Goal: Task Accomplishment & Management: Complete application form

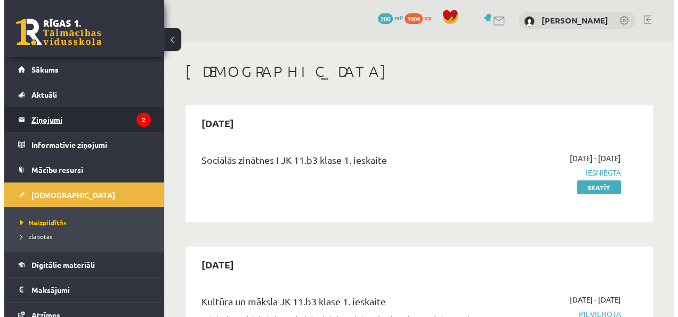
scroll to position [38, 0]
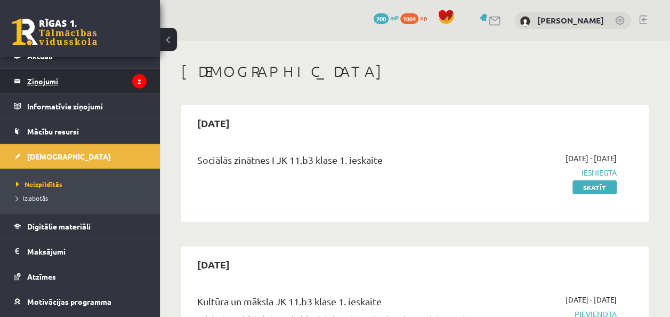
click at [101, 83] on legend "Ziņojumi 2" at bounding box center [86, 81] width 119 height 25
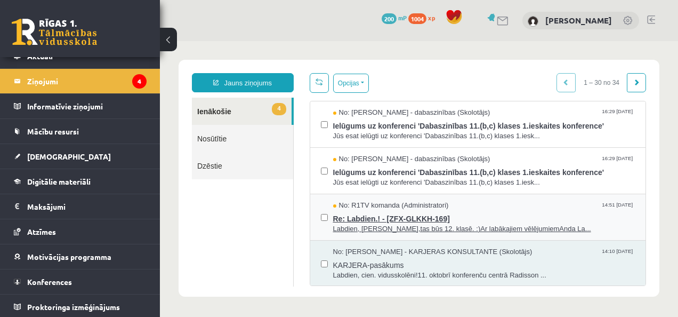
click at [496, 215] on span "Re: Labdien.! - [ZFX-GLKKH-169]" at bounding box center [484, 217] width 302 height 13
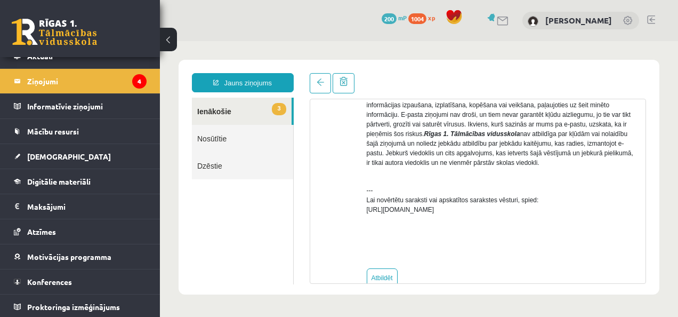
scroll to position [475, 0]
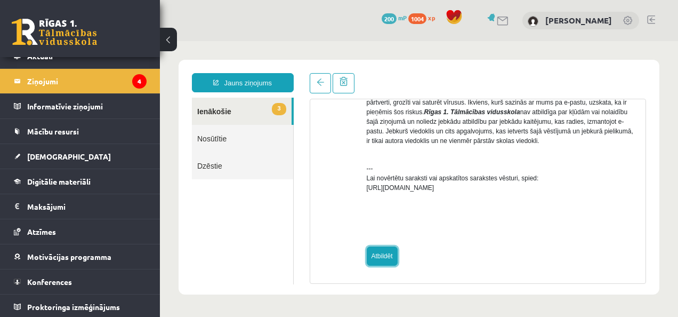
click at [371, 258] on link "Atbildēt" at bounding box center [382, 255] width 31 height 19
type input "**********"
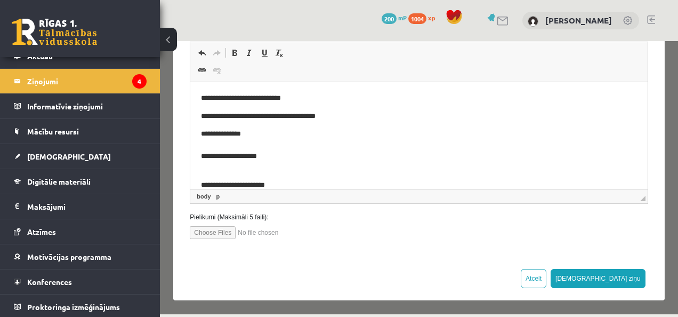
scroll to position [198, 0]
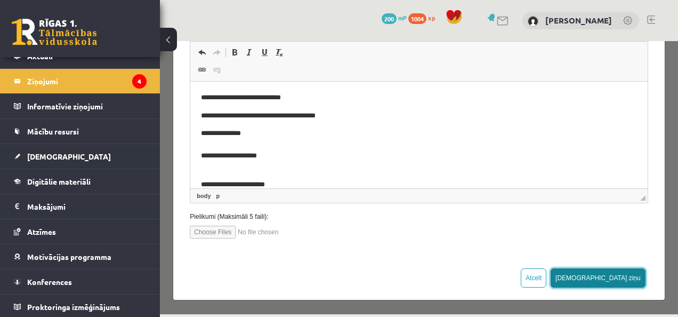
click at [630, 278] on button "[DEMOGRAPHIC_DATA] ziņu" at bounding box center [598, 277] width 95 height 19
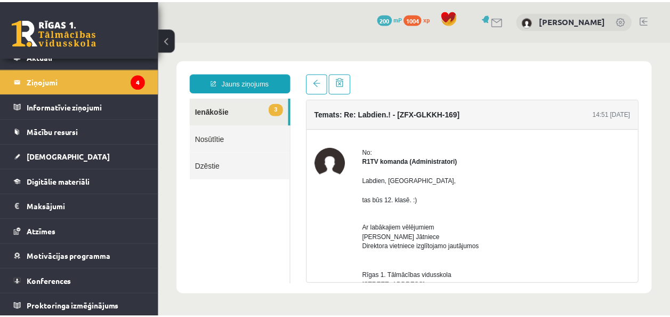
scroll to position [0, 0]
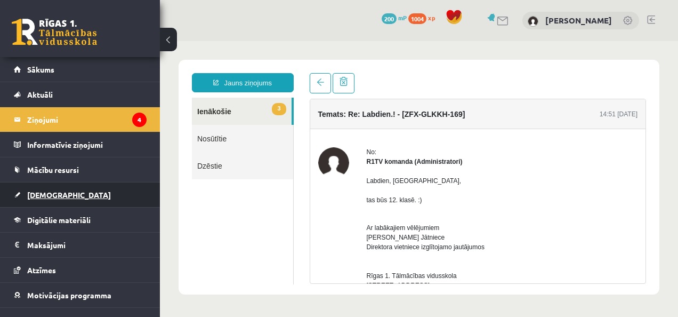
click at [43, 195] on span "[DEMOGRAPHIC_DATA]" at bounding box center [69, 195] width 84 height 10
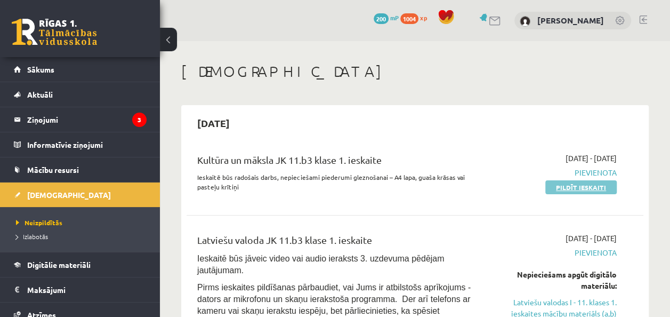
click at [558, 184] on link "Pildīt ieskaiti" at bounding box center [580, 187] width 71 height 14
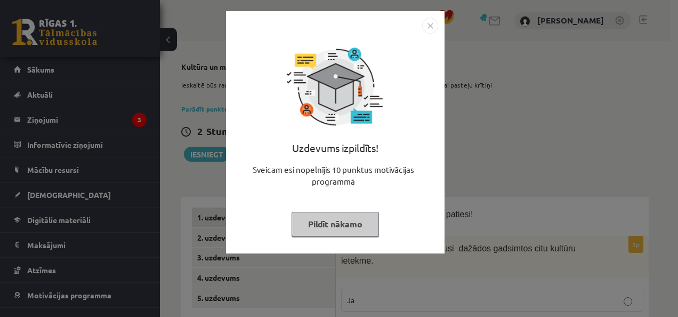
click at [327, 224] on button "Pildīt nākamo" at bounding box center [335, 224] width 87 height 25
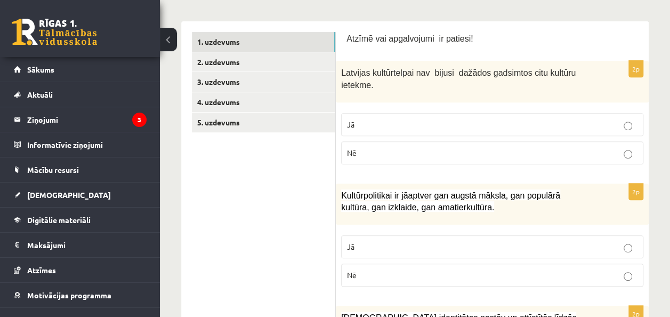
scroll to position [188, 0]
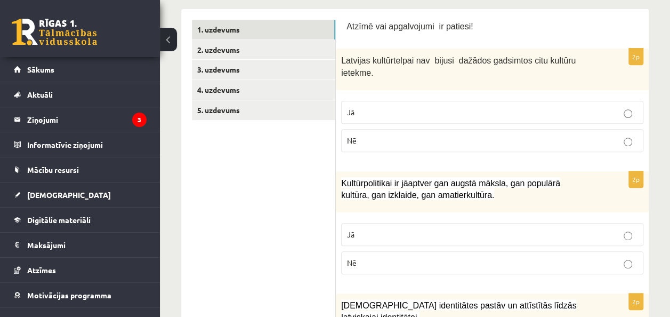
click at [614, 107] on p "Jā" at bounding box center [492, 112] width 291 height 11
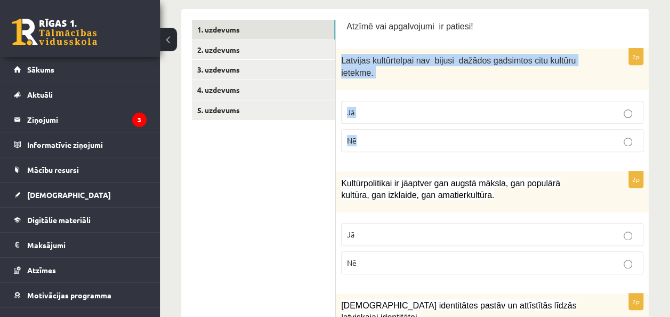
drag, startPoint x: 340, startPoint y: 59, endPoint x: 487, endPoint y: 127, distance: 162.0
click at [487, 127] on div "2p Latvijas kultūrtelpai nav bijusi dažādos gadsimtos citu kultūru ietekme. Jā …" at bounding box center [492, 104] width 313 height 111
copy div "Latvijas kultūrtelpai nav bijusi dažādos gadsimtos citu kultūru ietekme. Jā Nē"
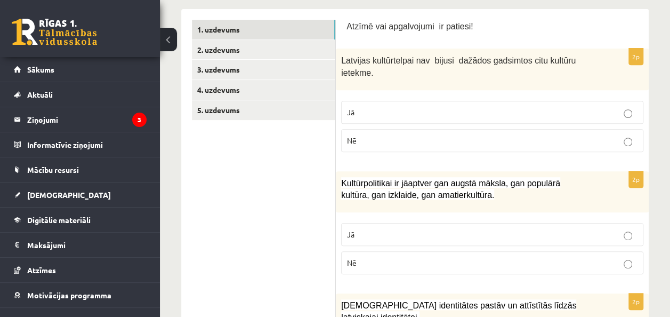
click at [379, 135] on p "Nē" at bounding box center [492, 140] width 291 height 11
click at [604, 187] on div "Kultūrpolitikai ir jāaptver gan augstā māksla, gan populārā kultūra, gan izklai…" at bounding box center [492, 191] width 313 height 41
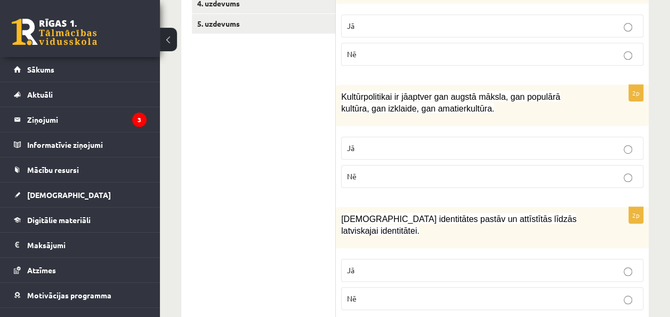
scroll to position [276, 0]
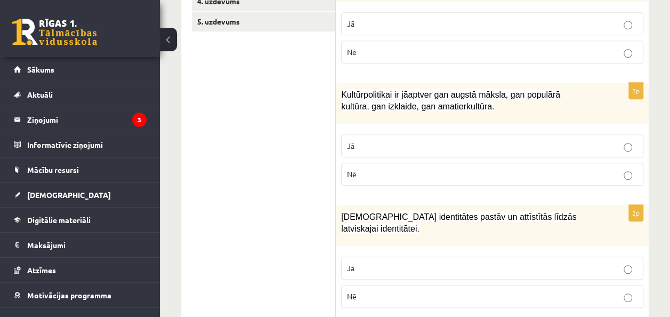
click at [584, 138] on label "Jā" at bounding box center [492, 145] width 302 height 23
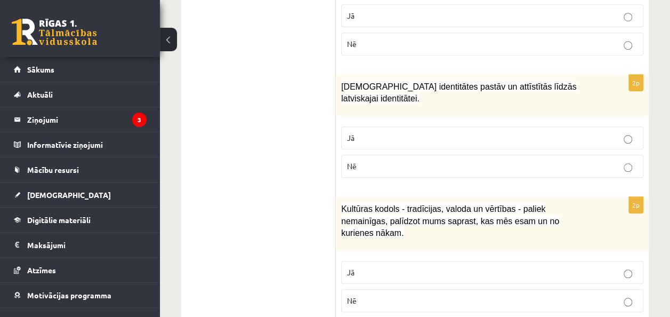
scroll to position [412, 0]
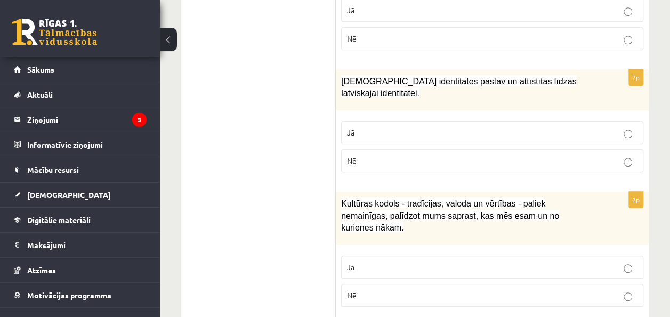
click at [597, 127] on p "Jā" at bounding box center [492, 132] width 291 height 11
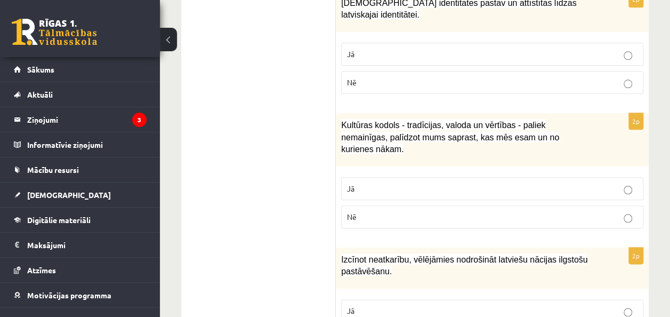
scroll to position [497, 0]
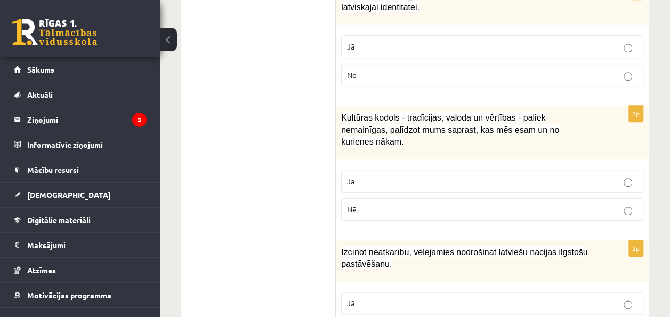
click at [589, 170] on label "Jā" at bounding box center [492, 181] width 302 height 23
click at [582, 69] on p "Nē" at bounding box center [492, 74] width 291 height 11
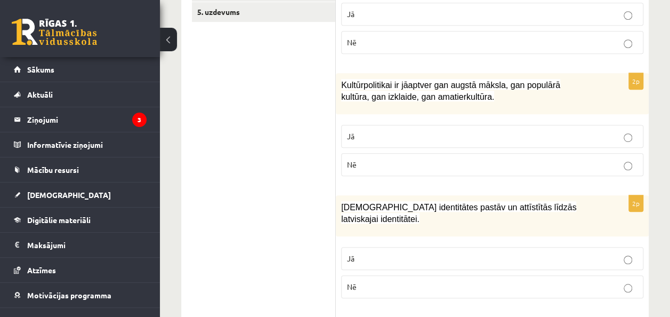
scroll to position [296, 0]
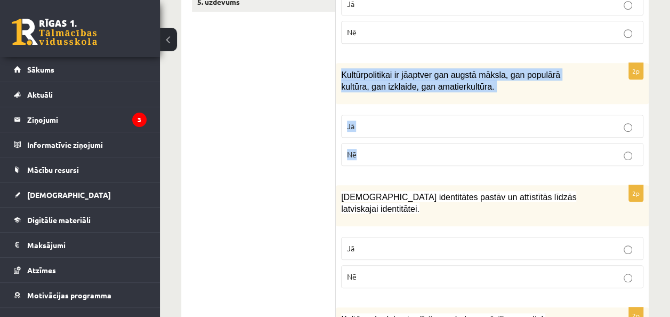
drag, startPoint x: 337, startPoint y: 55, endPoint x: 463, endPoint y: 135, distance: 148.8
click at [463, 135] on div "2p Kultūrpolitikai ir jāaptver gan augstā māksla, gan populārā kultūra, gan izk…" at bounding box center [492, 118] width 313 height 111
copy div "Kultūrpolitikai ir jāaptver gan augstā māksla, gan populārā kultūra, gan izklai…"
click at [359, 155] on div "2p Kultūrpolitikai ir jāaptver gan augstā māksla, gan populārā kultūra, gan izk…" at bounding box center [492, 118] width 313 height 111
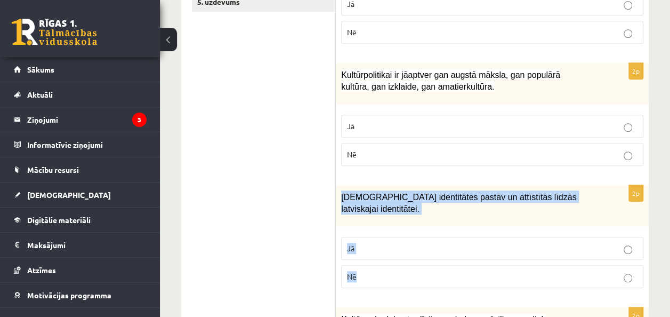
drag, startPoint x: 342, startPoint y: 184, endPoint x: 472, endPoint y: 255, distance: 148.4
click at [472, 255] on div "2p Mazākumtautību identitātes pastāv un attīstītās līdzās latviskajai identitāt…" at bounding box center [492, 240] width 313 height 111
copy div "Mazākumtautību identitātes pastāv un attīstītās līdzās latviskajai identitātei.…"
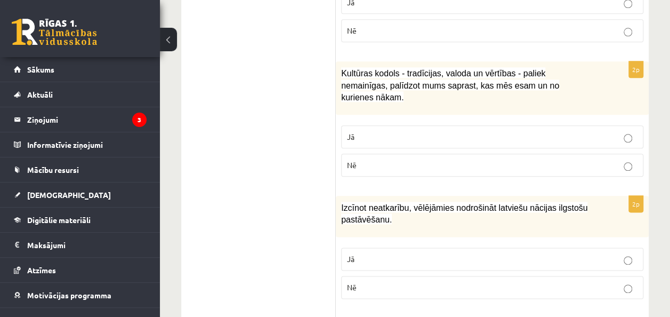
scroll to position [554, 0]
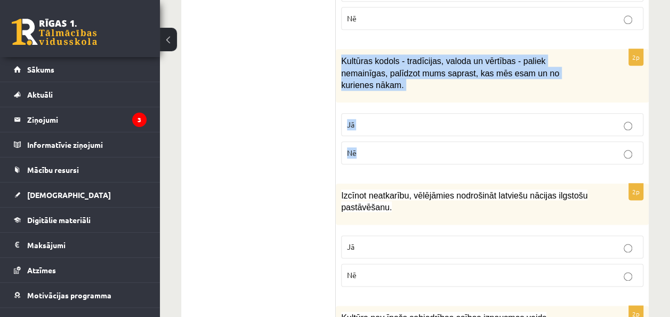
drag, startPoint x: 339, startPoint y: 45, endPoint x: 505, endPoint y: 121, distance: 183.0
click at [505, 121] on div "2p Kultūras kodols - tradīcijas, valoda un vērtības - paliek nemainīgas, palīdz…" at bounding box center [492, 111] width 313 height 124
copy div "Kultūras kodols - tradīcijas, valoda un vērtības - paliek nemainīgas, palīdzot …"
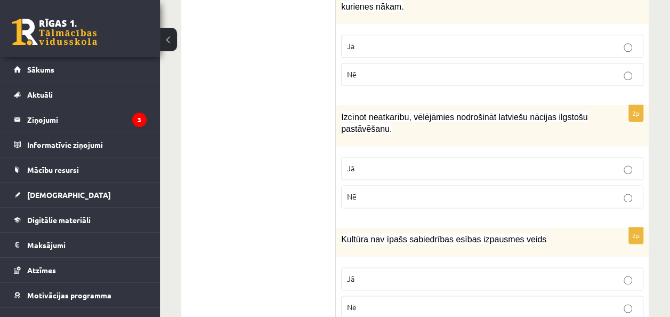
scroll to position [652, 0]
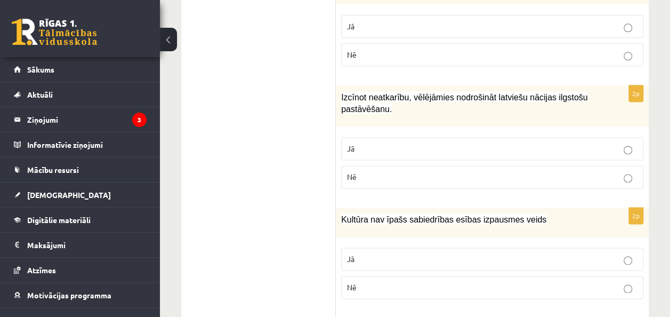
click at [598, 143] on p "Jā" at bounding box center [492, 148] width 291 height 11
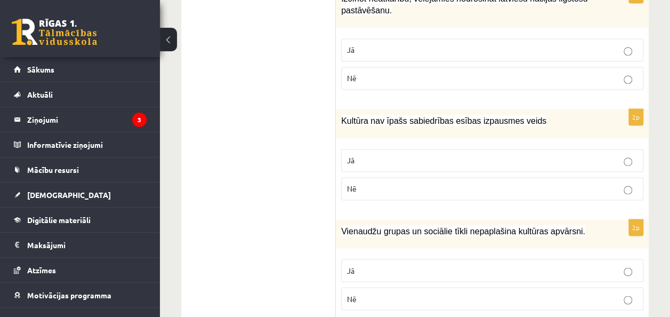
scroll to position [753, 0]
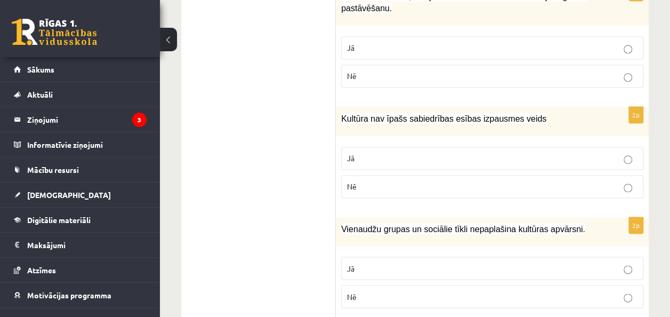
click at [607, 181] on p "Nē" at bounding box center [492, 186] width 291 height 11
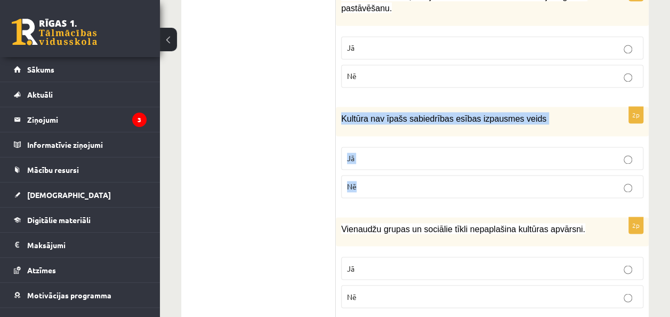
drag, startPoint x: 337, startPoint y: 86, endPoint x: 476, endPoint y: 164, distance: 159.0
click at [476, 164] on div "2p Kultūra nav īpašs sabiedrības esības izpausmes veids Jā Nē" at bounding box center [492, 157] width 313 height 100
copy div "Kultūra nav īpašs sabiedrības esības izpausmes veids Jā Nē"
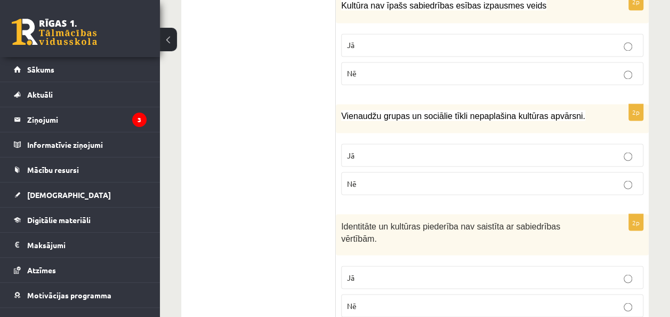
scroll to position [871, 0]
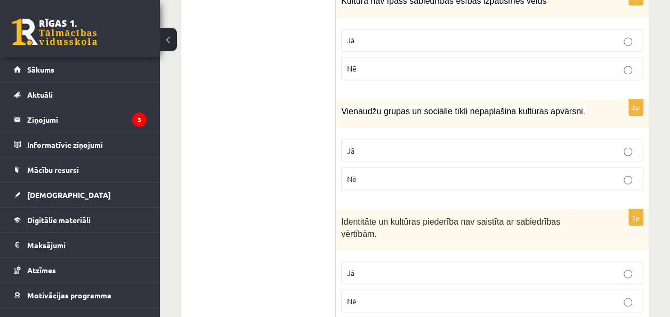
click at [590, 173] on p "Nē" at bounding box center [492, 178] width 291 height 11
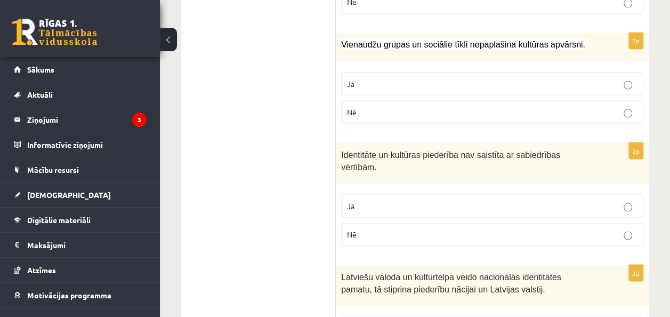
scroll to position [935, 0]
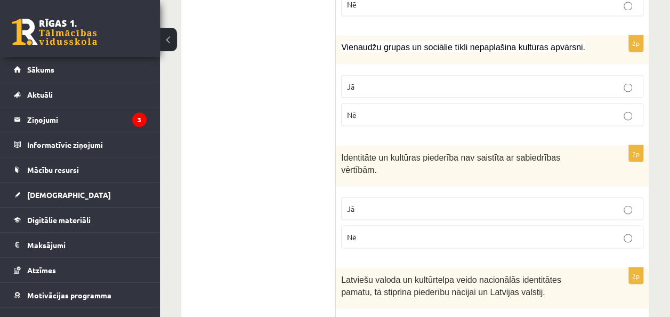
click at [626, 231] on p "Nē" at bounding box center [492, 236] width 291 height 11
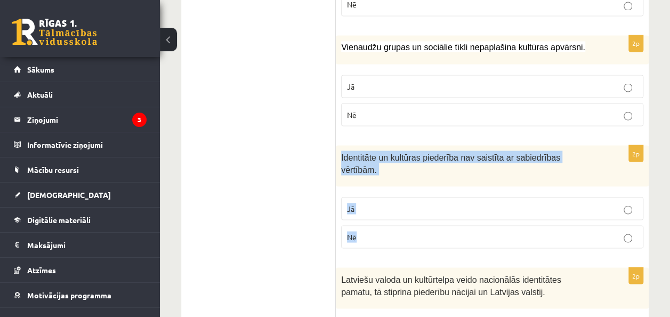
drag, startPoint x: 339, startPoint y: 122, endPoint x: 505, endPoint y: 197, distance: 182.3
click at [505, 197] on div "2p Identitāte un kultūras piederība nav saistīta ar sabiedrības vērtībām. Jā Nē" at bounding box center [492, 200] width 313 height 111
copy div "Identitāte un kultūras piederība nav saistīta ar sabiedrības vērtībām. Jā Nē"
click at [420, 212] on div "2p Identitāte un kultūras piederība nav saistīta ar sabiedrības vērtībām. Jā Nē" at bounding box center [492, 200] width 313 height 111
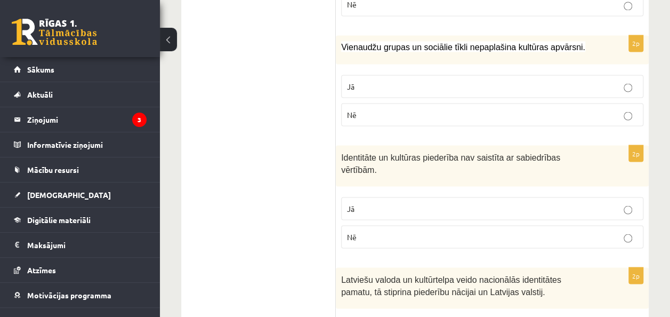
click at [302, 179] on ul "1. uzdevums 2. uzdevums 3. uzdevums 4. uzdevums 5. uzdevums" at bounding box center [264, 193] width 144 height 1840
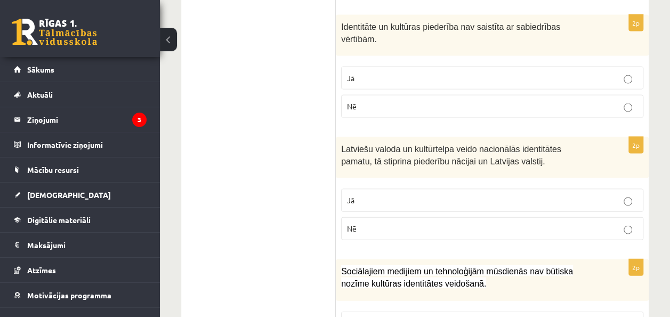
scroll to position [1094, 0]
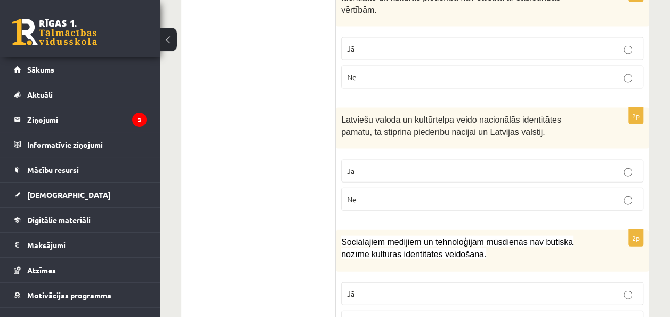
click at [615, 159] on label "Jā" at bounding box center [492, 170] width 302 height 23
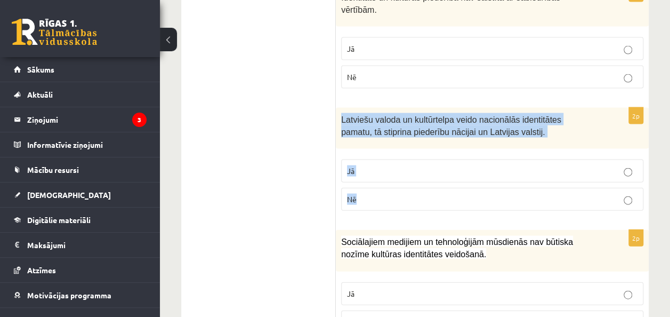
drag, startPoint x: 360, startPoint y: 78, endPoint x: 495, endPoint y: 140, distance: 148.4
click at [495, 140] on div "2p Latviešu valoda un kultūrtelpa veido nacionālās identitātes pamatu, tā stipr…" at bounding box center [492, 163] width 313 height 111
copy div "Latviešu valoda un kultūrtelpa veido nacionālās identitātes pamatu, tā stiprina…"
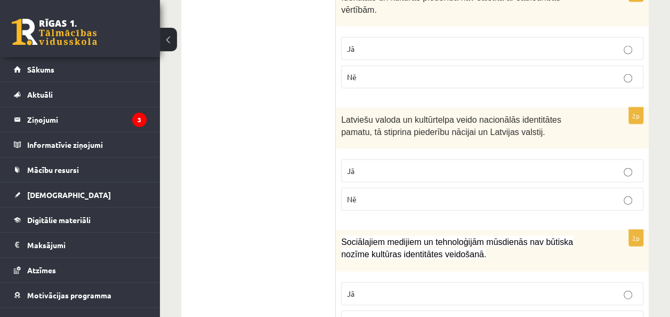
click at [446, 181] on form "Atzīmē vai apgalvojumi ir patiesi! 2p Latvijas kultūrtelpai nav bijusi dažādos …" at bounding box center [493, 33] width 292 height 1840
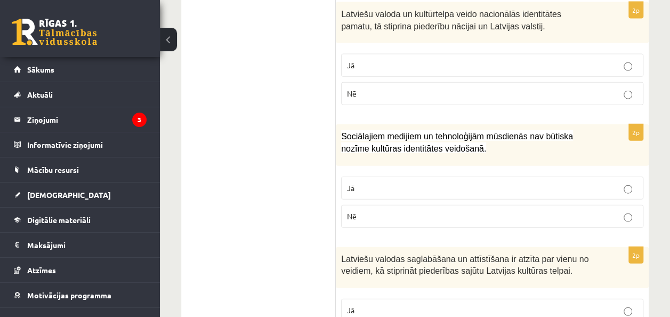
scroll to position [1207, 0]
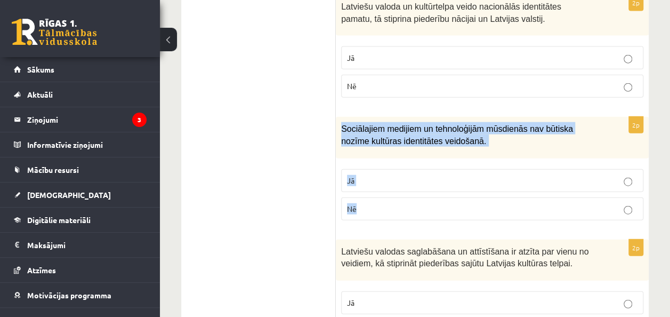
drag, startPoint x: 338, startPoint y: 83, endPoint x: 479, endPoint y: 158, distance: 159.3
click at [479, 158] on div "2p Sociālajiem medijiem un tehnoloģijām mūsdienās nav būtiska nozīme kultūras i…" at bounding box center [492, 172] width 313 height 111
copy div "Sociālajiem medijiem un tehnoloģijām mūsdienās nav būtiska nozīme kultūras iden…"
click at [479, 203] on p "Nē" at bounding box center [492, 208] width 291 height 11
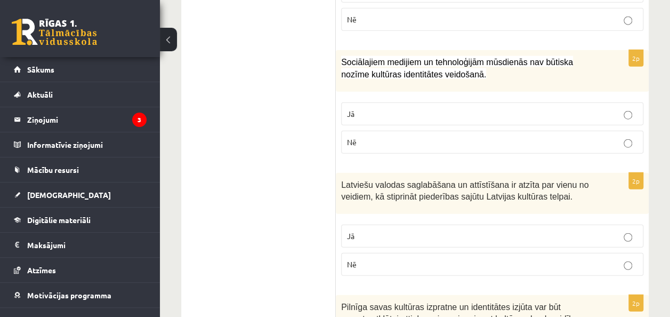
scroll to position [1313, 0]
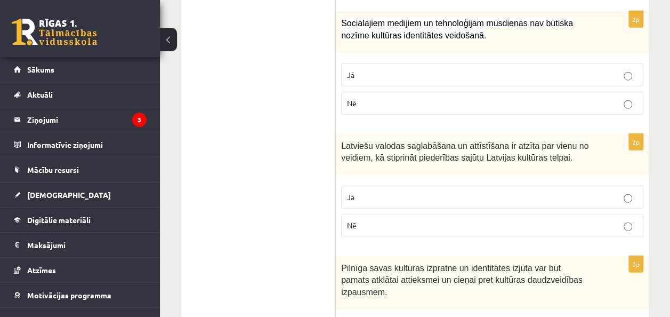
click at [595, 186] on label "Jā" at bounding box center [492, 197] width 302 height 23
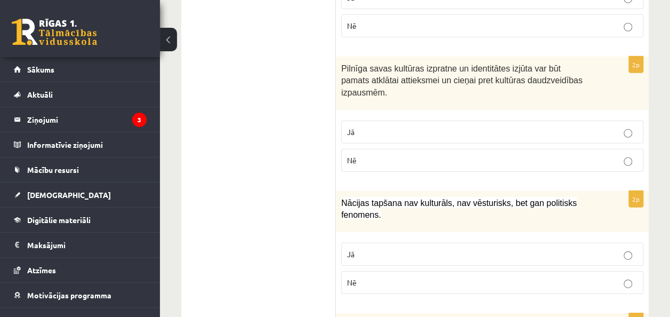
scroll to position [1514, 0]
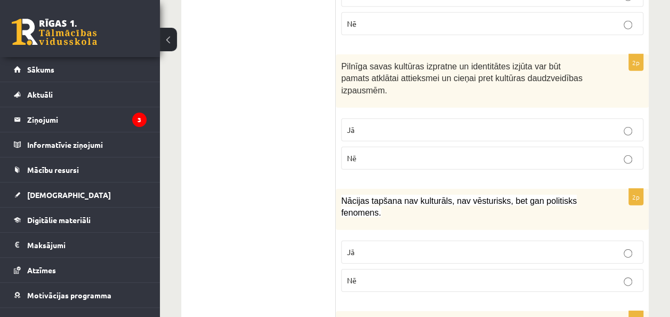
click at [615, 124] on p "Jā" at bounding box center [492, 129] width 291 height 11
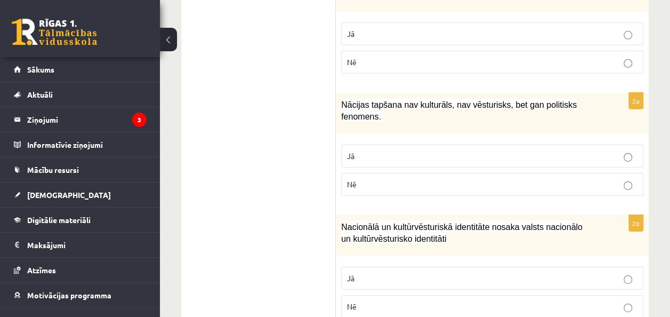
scroll to position [1613, 0]
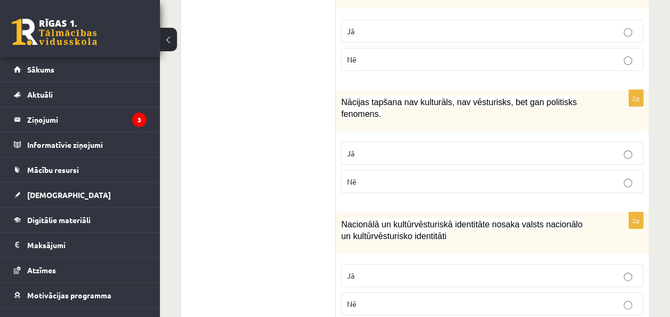
click at [575, 170] on label "Nē" at bounding box center [492, 181] width 302 height 23
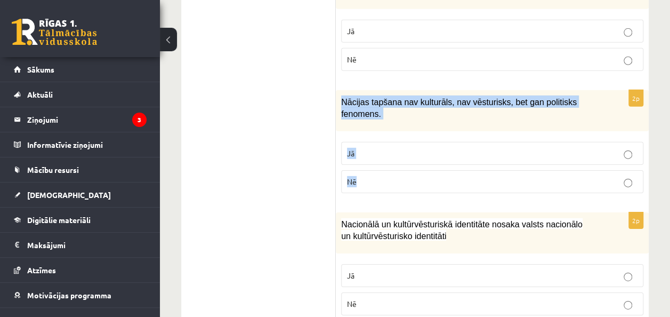
drag, startPoint x: 340, startPoint y: 36, endPoint x: 458, endPoint y: 123, distance: 146.5
click at [458, 123] on div "2p Nācijas tapšana nav kulturāls, nav vēsturisks, bet gan politisks fenomens. J…" at bounding box center [492, 145] width 313 height 111
copy div "Nācijas tapšana nav kulturāls, nav vēsturisks, bet gan politisks fenomens. Jā Nē"
click at [458, 176] on p "Nē" at bounding box center [492, 181] width 291 height 11
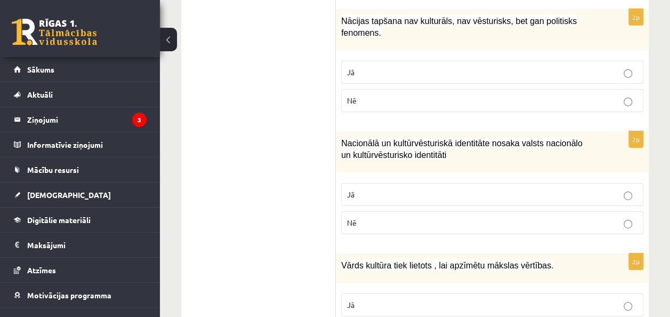
scroll to position [1700, 0]
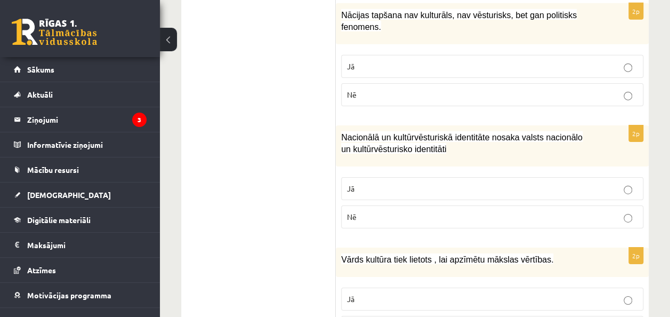
click at [613, 183] on p "Jā" at bounding box center [492, 188] width 291 height 11
click at [605, 293] on p "Jā" at bounding box center [492, 298] width 291 height 11
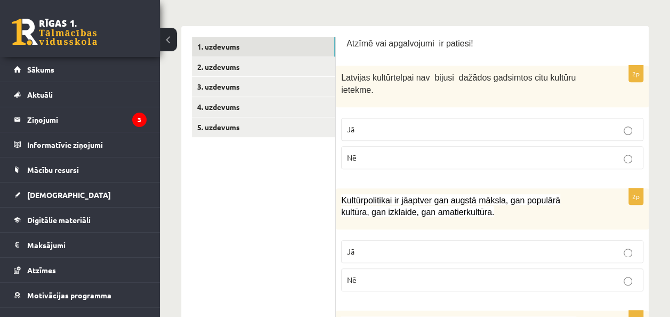
scroll to position [119, 0]
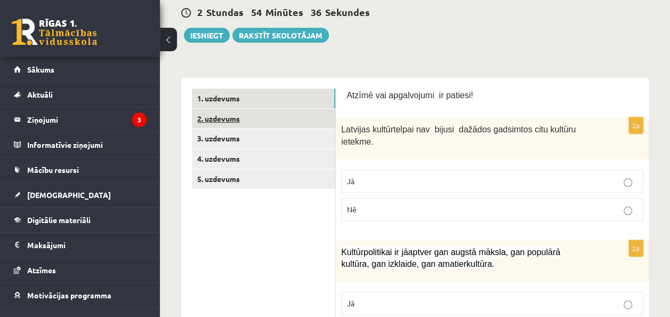
click at [260, 119] on link "2. uzdevums" at bounding box center [263, 119] width 143 height 20
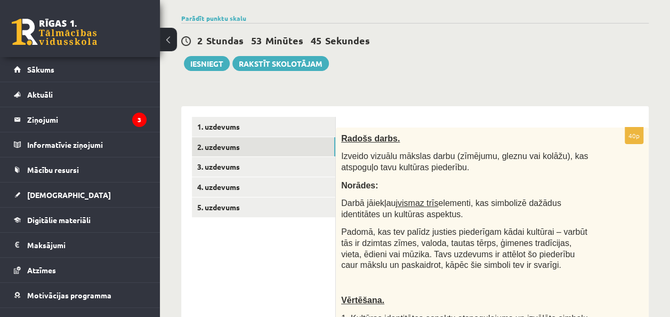
scroll to position [93, 0]
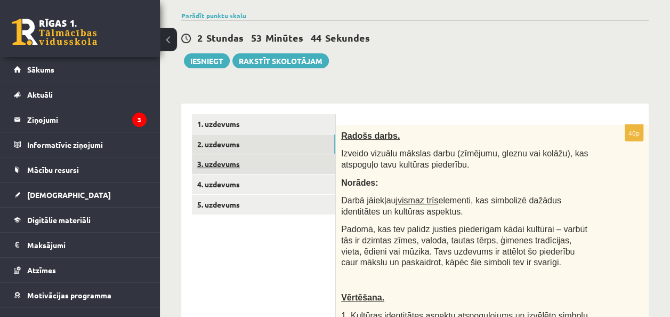
click at [226, 167] on link "3. uzdevums" at bounding box center [263, 164] width 143 height 20
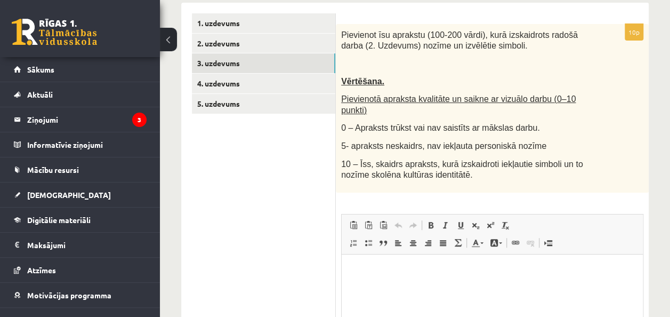
scroll to position [196, 0]
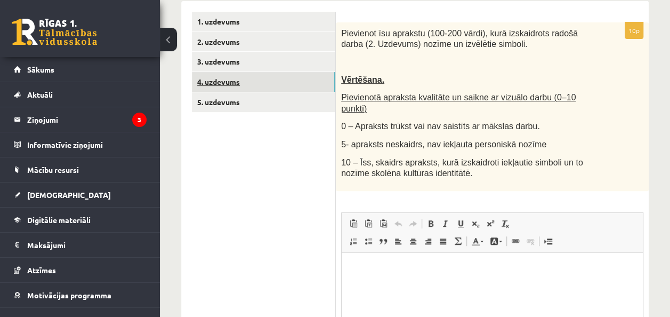
click at [226, 85] on link "4. uzdevums" at bounding box center [263, 82] width 143 height 20
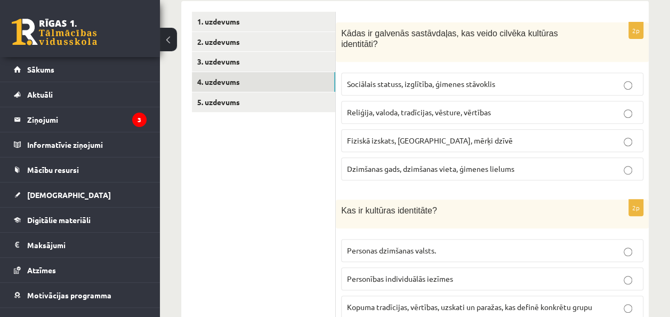
click at [401, 107] on span "Reliģija, valoda, tradīcijas, vēsture, vērtības" at bounding box center [419, 112] width 144 height 10
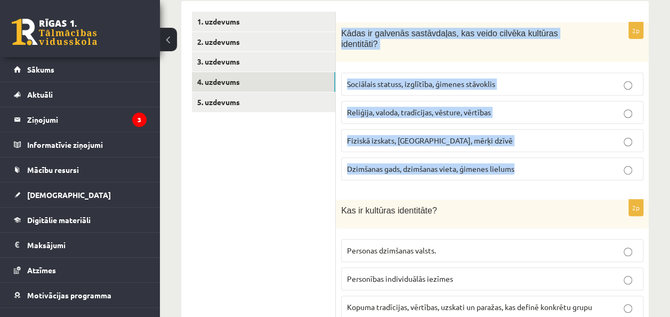
drag, startPoint x: 337, startPoint y: 33, endPoint x: 527, endPoint y: 164, distance: 230.7
click at [527, 164] on div "2p Kādas ir galvenās sastāvdaļas, kas veido cilvēka kultūras identitāti? Sociāl…" at bounding box center [492, 105] width 313 height 166
copy div "Kādas ir galvenās sastāvdaļas, kas veido cilvēka kultūras identitāti? Sociālais…"
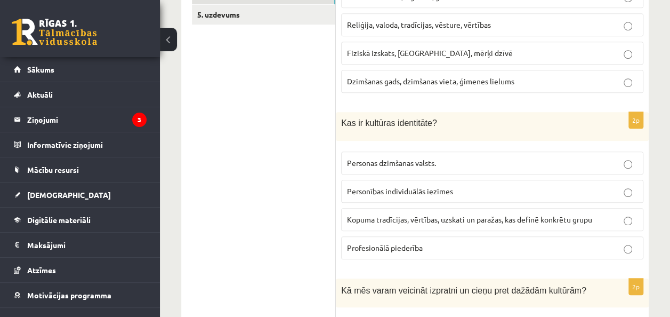
scroll to position [276, 0]
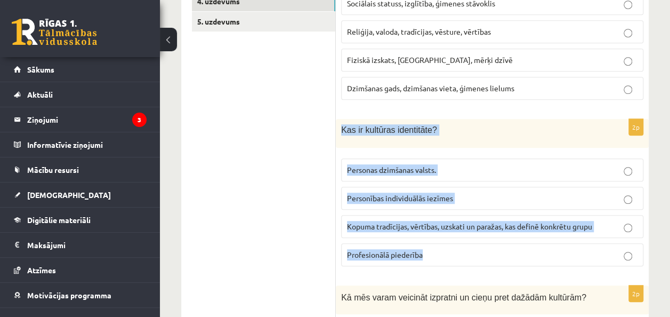
drag, startPoint x: 340, startPoint y: 114, endPoint x: 530, endPoint y: 236, distance: 225.9
click at [530, 236] on div "2p Kas ir kultūras identitāte? Personas dzimšanas valsts. Personības individuāl…" at bounding box center [492, 197] width 313 height 156
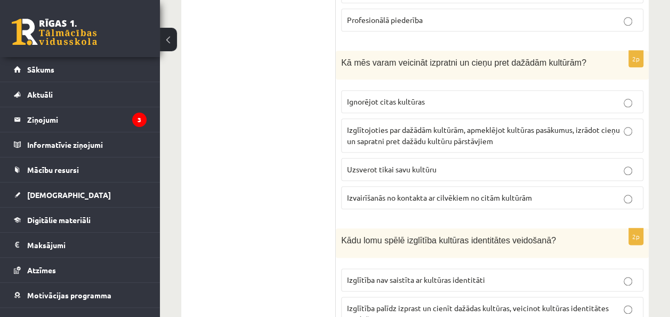
scroll to position [523, 0]
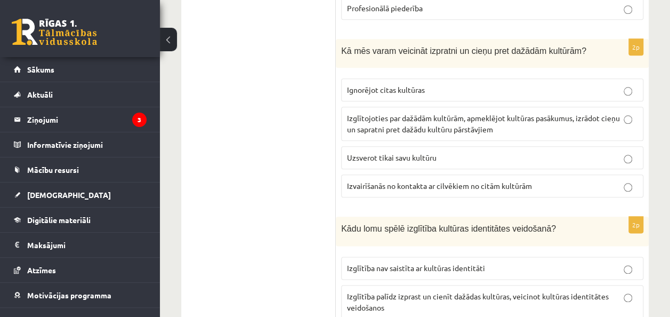
click at [571, 113] on span "Izglītojoties par dažādām kultūrām, apmeklējot kultūras pasākumus, izrādot cieņ…" at bounding box center [483, 123] width 273 height 21
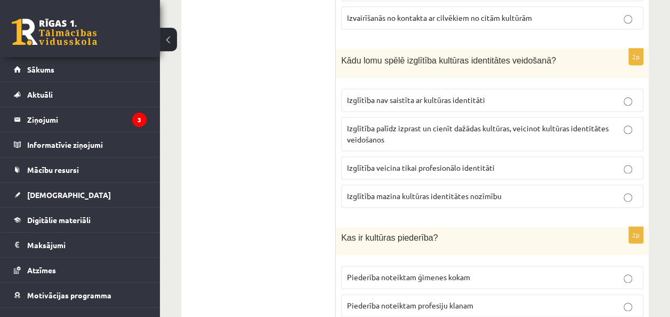
scroll to position [695, 0]
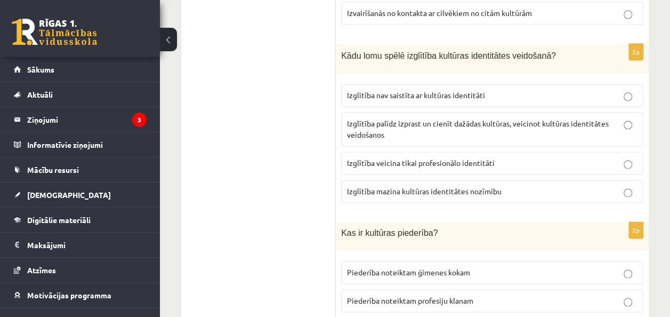
click at [591, 118] on p "Izglītība palīdz izprast un cienīt dažādas kultūras, veicinot kultūras identitā…" at bounding box center [492, 129] width 291 height 22
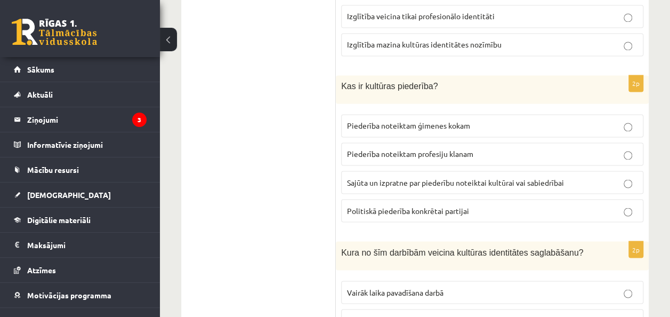
scroll to position [845, 0]
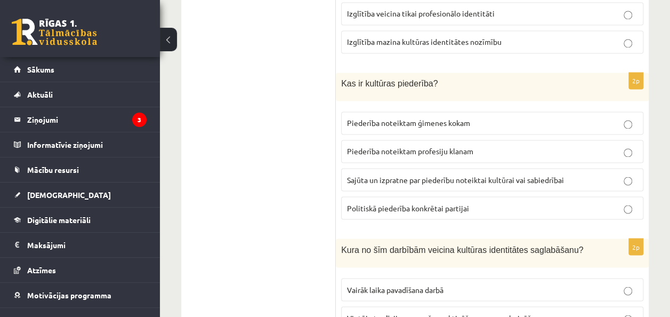
click at [452, 171] on label "Sajūta un izpratne par piederību noteiktai kultūrai vai sabiedrībai" at bounding box center [492, 179] width 302 height 23
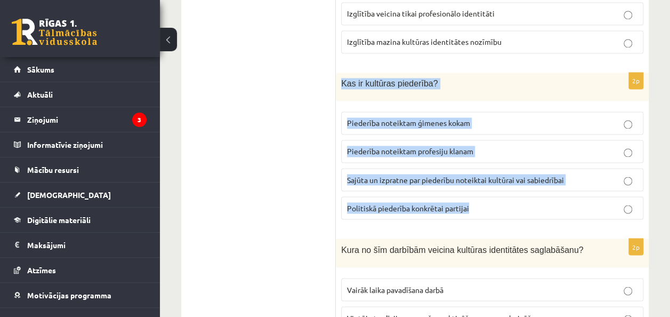
drag, startPoint x: 341, startPoint y: 65, endPoint x: 542, endPoint y: 187, distance: 235.4
click at [542, 187] on div "2p Kas ir kultūras piederība? Piederība noteiktam ģimenes kokam Piederība notei…" at bounding box center [492, 151] width 313 height 156
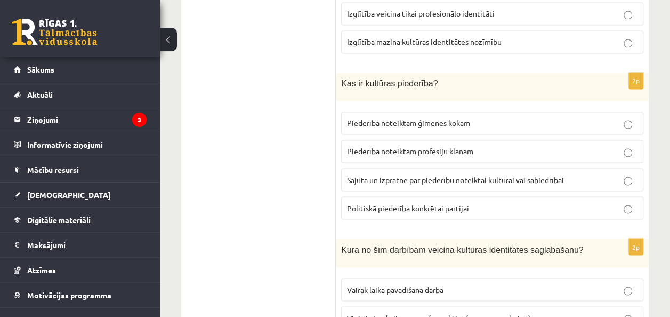
click at [530, 213] on form "2p Kādas ir galvenās sastāvdaļas, kas veido cilvēka kultūras identitāti? Sociāl…" at bounding box center [493, 228] width 292 height 1730
click at [232, 106] on ul "1. uzdevums 2. uzdevums 3. uzdevums 4. uzdevums 5. uzdevums" at bounding box center [264, 228] width 144 height 1730
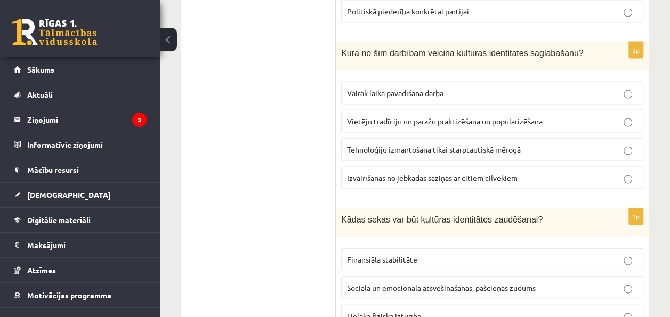
scroll to position [1043, 0]
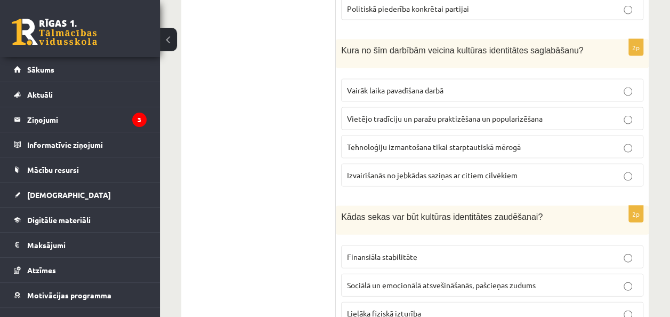
click at [591, 113] on p "Vietējo tradīciju un paražu praktizēšana un popularizēšana" at bounding box center [492, 118] width 291 height 11
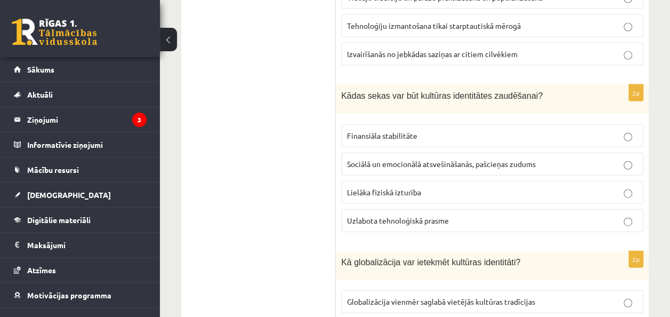
scroll to position [1167, 0]
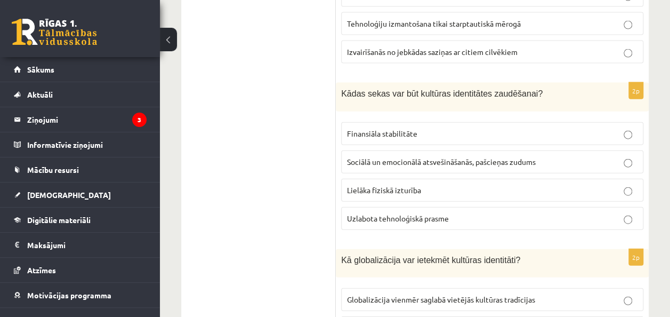
click at [599, 156] on p "Sociālā un emocionālā atsvešināšanās, pašcieņas zudums" at bounding box center [492, 161] width 291 height 11
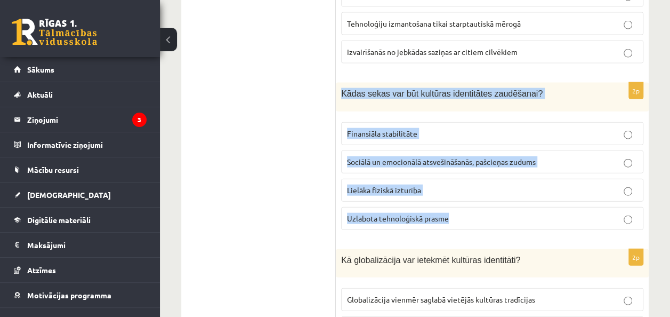
drag, startPoint x: 341, startPoint y: 71, endPoint x: 587, endPoint y: 203, distance: 278.9
click at [587, 203] on div "2p Kādas sekas var būt kultūras identitātes zaudēšanai? Finansiāla stabilitāte …" at bounding box center [492, 161] width 313 height 156
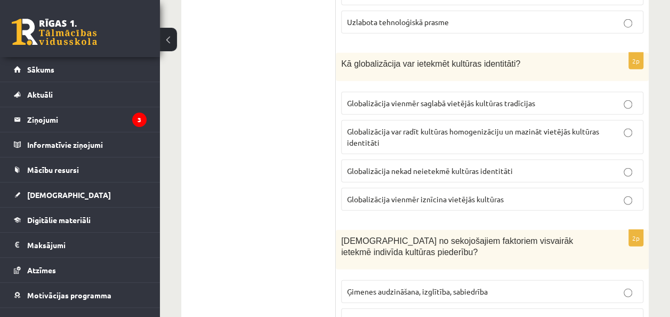
scroll to position [1382, 0]
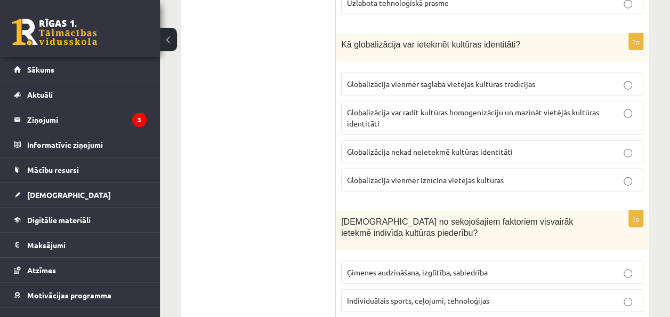
click at [578, 140] on label "Globalizācija nekad neietekmē kultūras identitāti" at bounding box center [492, 151] width 302 height 23
drag, startPoint x: 345, startPoint y: 19, endPoint x: 525, endPoint y: 155, distance: 225.0
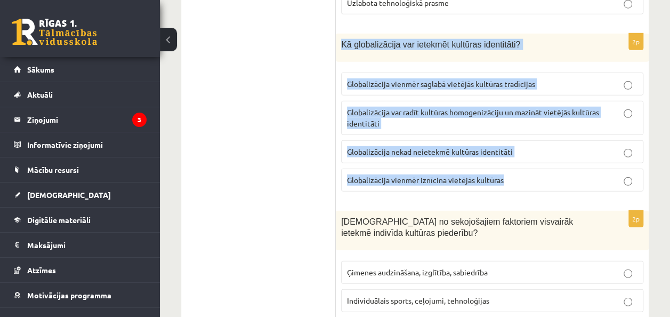
drag, startPoint x: 348, startPoint y: 21, endPoint x: 510, endPoint y: 152, distance: 208.5
click at [510, 152] on div "2p Kā globalizācija var ietekmēt kultūras identitāti? Globalizācija vienmēr sag…" at bounding box center [492, 117] width 313 height 167
click at [511, 177] on div "2p Kā globalizācija var ietekmēt kultūras identitāti? Globalizācija vienmēr sag…" at bounding box center [492, 117] width 313 height 167
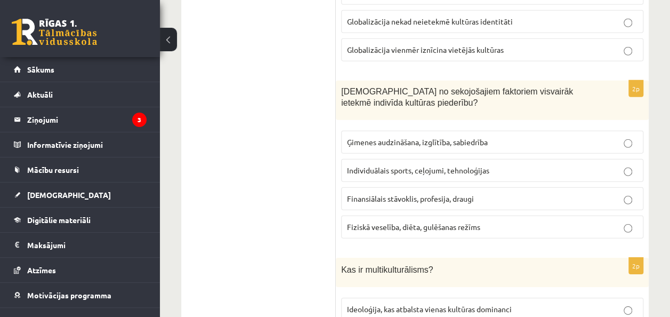
scroll to position [1515, 0]
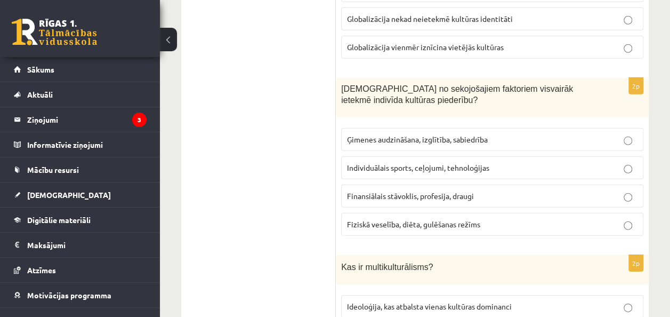
click at [512, 134] on p "Ģimenes audzināšana, izglītība, sabiedrība" at bounding box center [492, 139] width 291 height 11
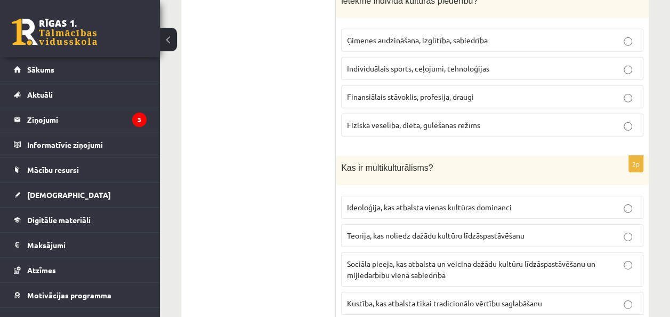
scroll to position [1627, 0]
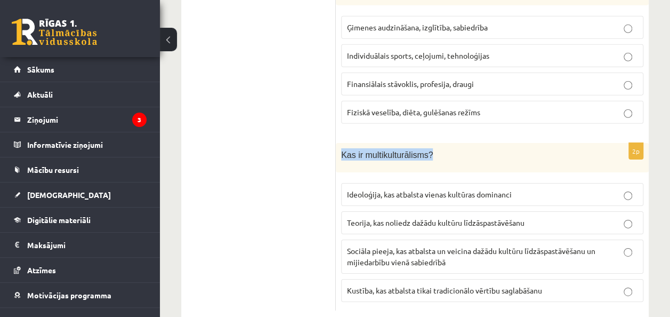
drag, startPoint x: 342, startPoint y: 132, endPoint x: 440, endPoint y: 131, distance: 97.6
click at [440, 148] on p "Kas ir multikulturālisms?" at bounding box center [465, 154] width 249 height 12
click at [455, 150] on div "2p Kas ir multikulturālisms? Ideoloģija, kas atbalsta vienas kultūras dominanci…" at bounding box center [492, 226] width 313 height 167
click at [371, 245] on p "Sociāla pieeja, kas atbalsta un veicina dažādu kultūru līdzāspastāvēšanu un mij…" at bounding box center [492, 256] width 291 height 22
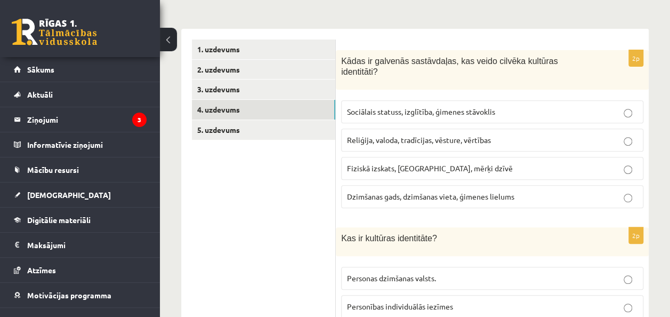
scroll to position [206, 0]
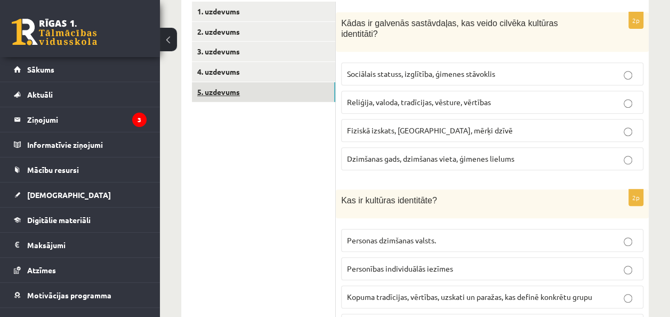
click at [204, 94] on link "5. uzdevums" at bounding box center [263, 92] width 143 height 20
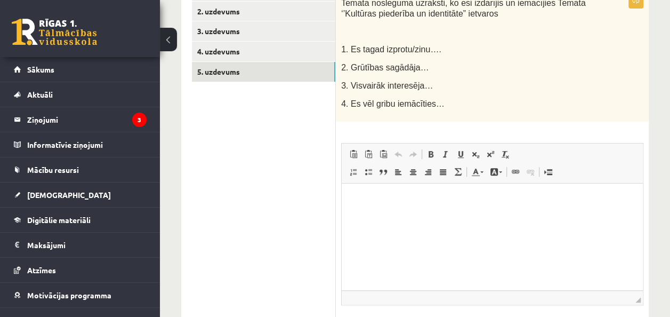
scroll to position [248, 0]
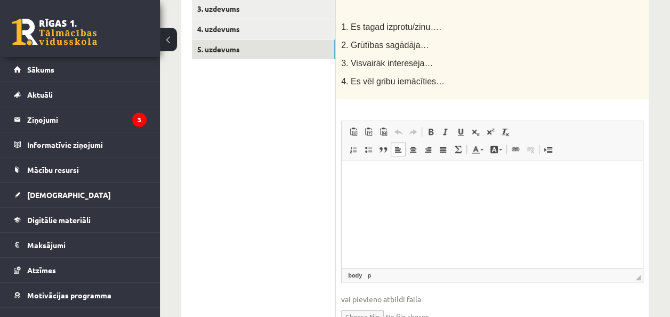
click at [391, 194] on html at bounding box center [492, 177] width 301 height 33
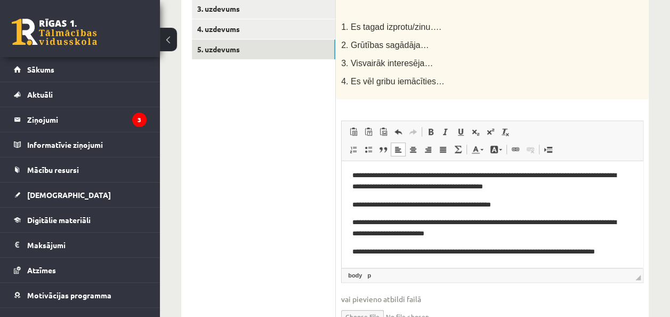
scroll to position [7, 0]
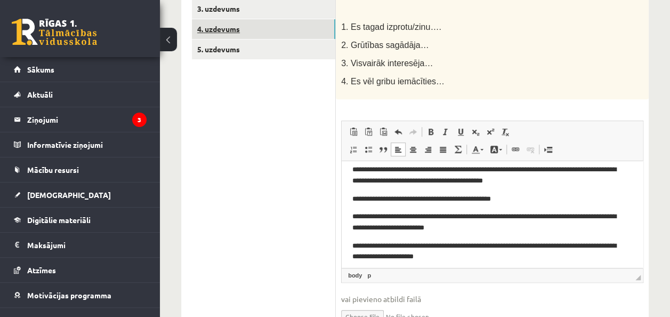
click at [235, 31] on link "4. uzdevums" at bounding box center [263, 29] width 143 height 20
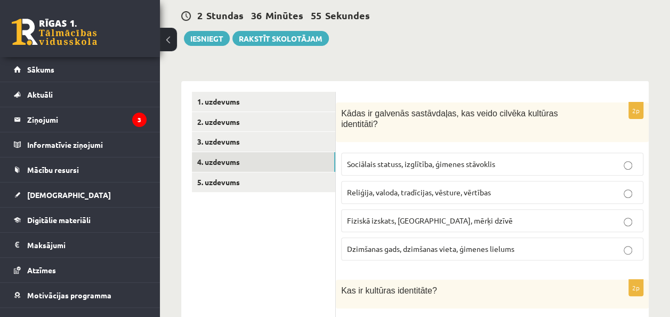
scroll to position [111, 0]
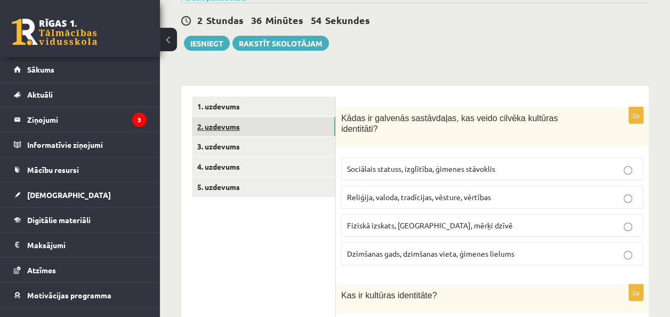
click at [255, 135] on link "2. uzdevums" at bounding box center [263, 127] width 143 height 20
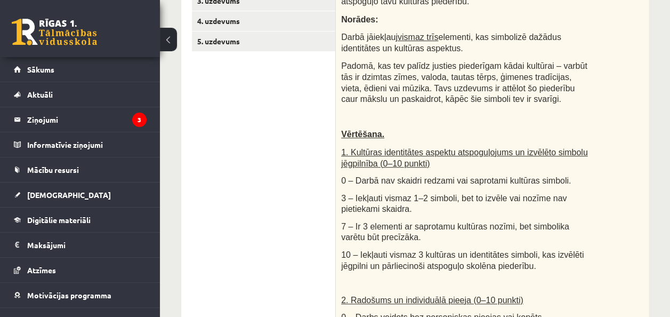
scroll to position [287, 0]
